Goal: Information Seeking & Learning: Learn about a topic

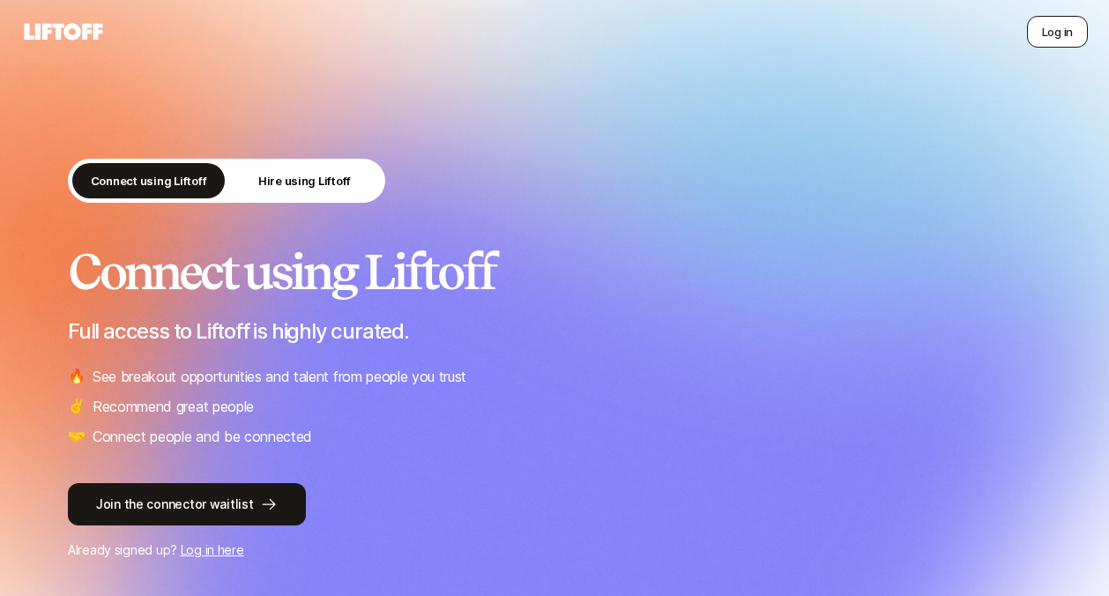
click at [1075, 41] on button "Log in" at bounding box center [1057, 32] width 61 height 32
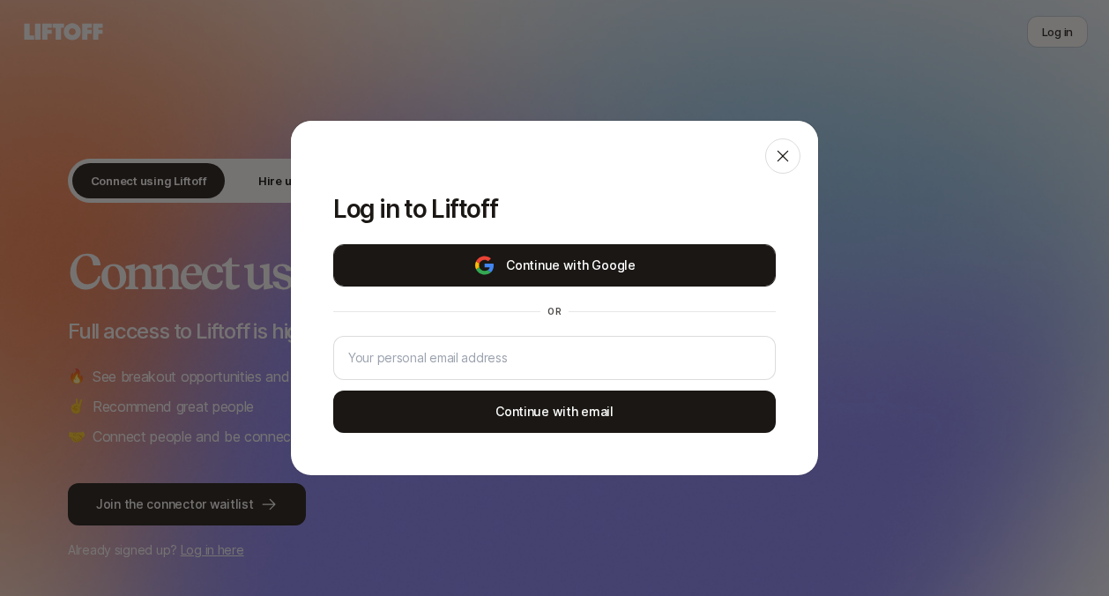
click at [525, 271] on button "Continue with Google" at bounding box center [554, 265] width 443 height 42
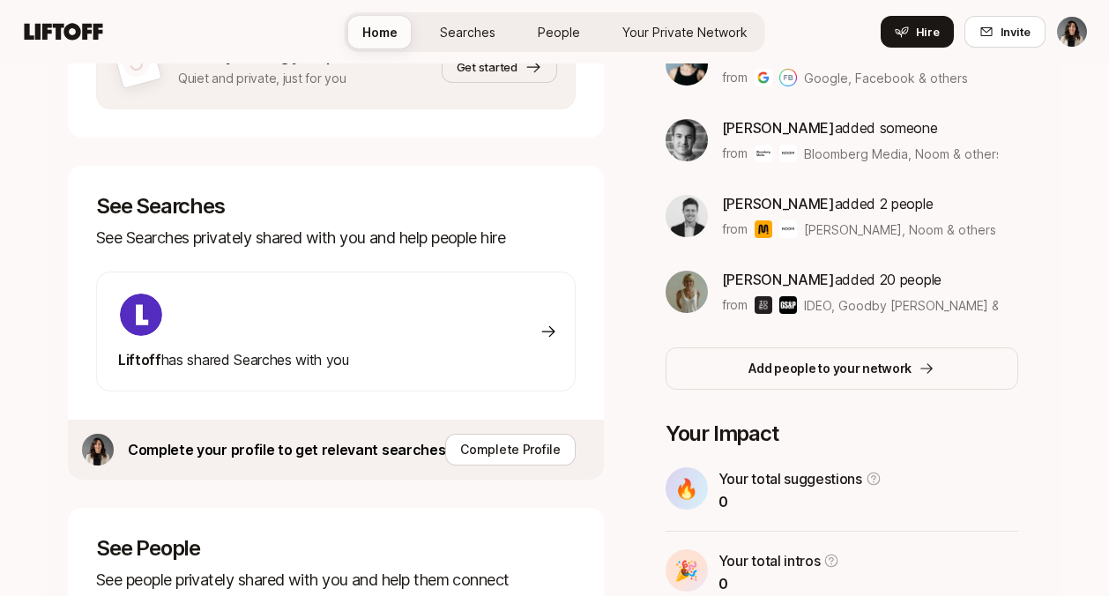
scroll to position [450, 0]
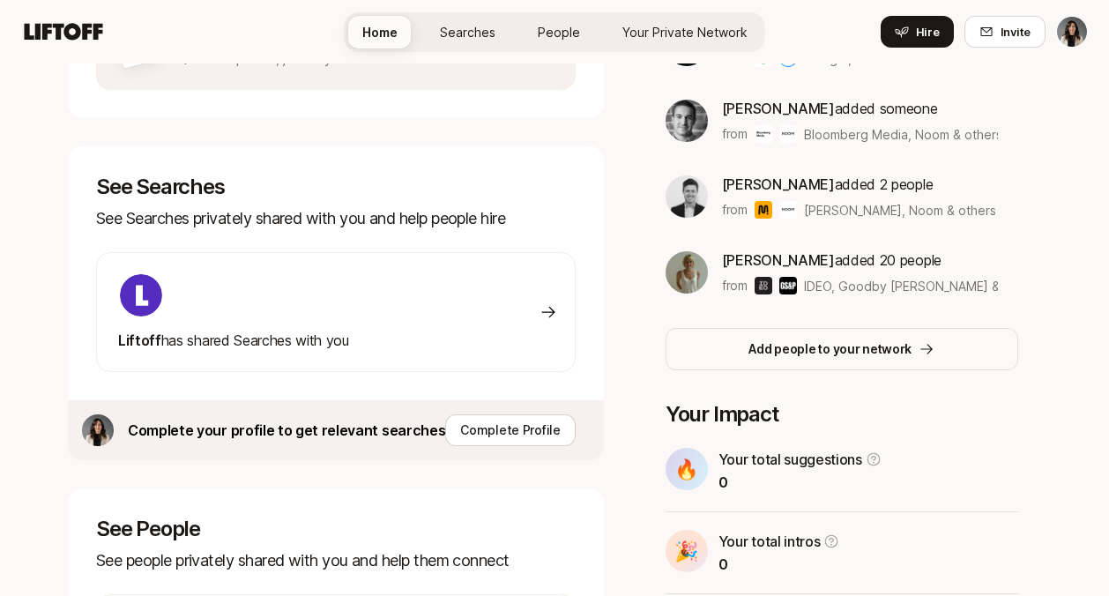
click at [341, 324] on div "Liftoff has shared Searches with you" at bounding box center [233, 311] width 231 height 79
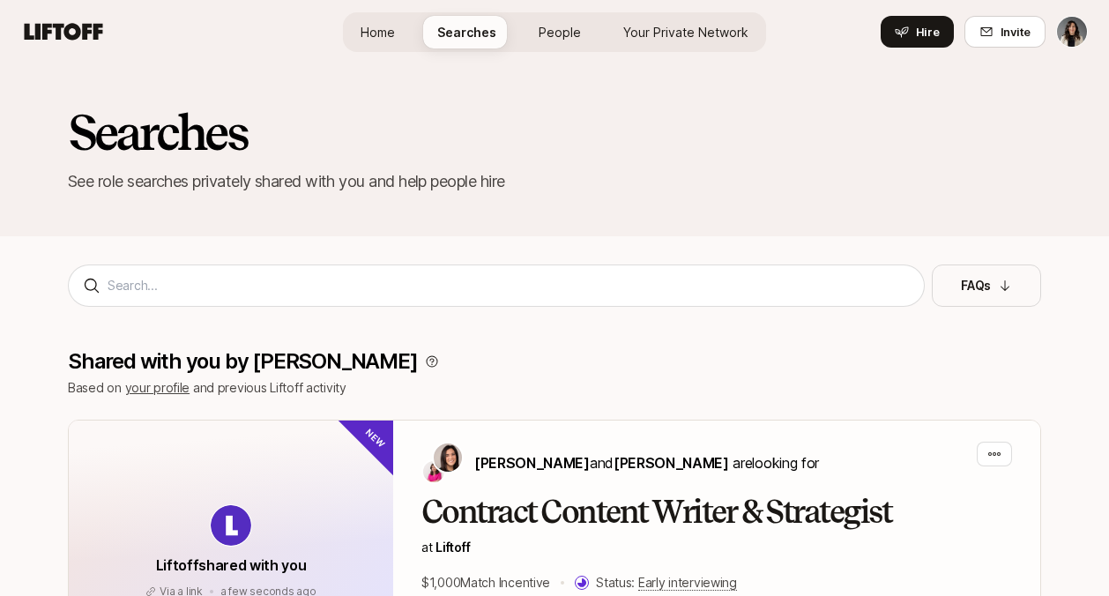
click at [376, 32] on span "Home" at bounding box center [378, 32] width 34 height 19
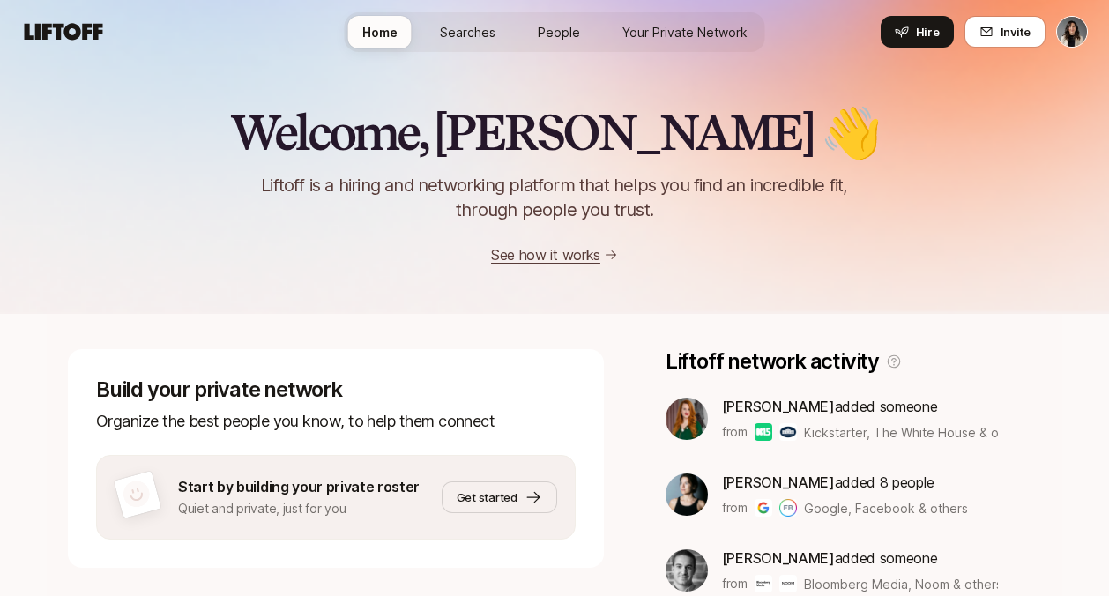
click at [570, 255] on link "See how it works" at bounding box center [545, 255] width 109 height 18
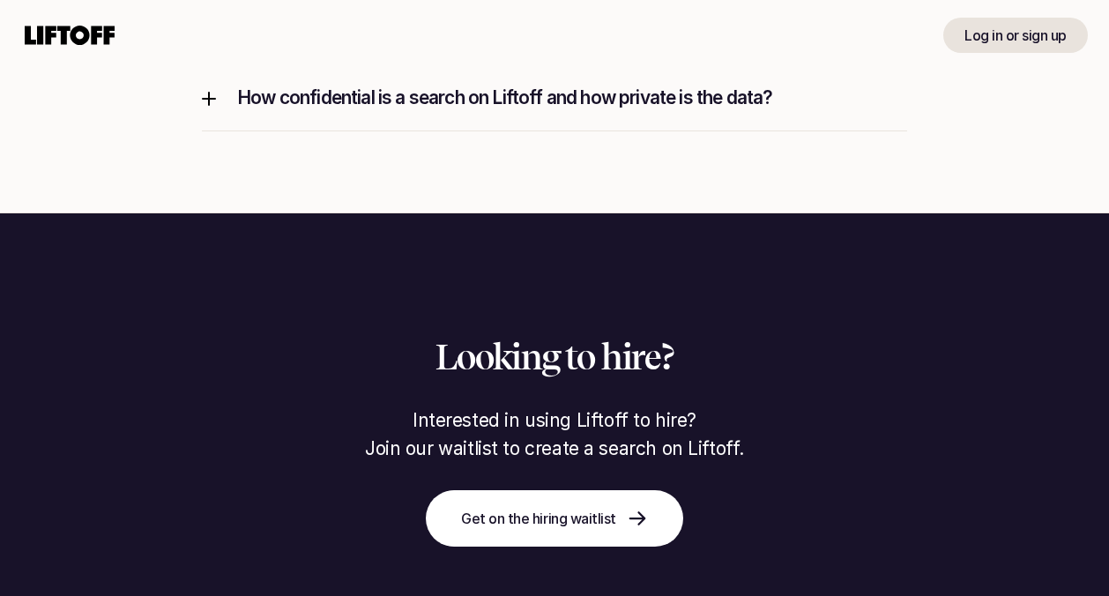
scroll to position [2961, 0]
